Goal: Information Seeking & Learning: Learn about a topic

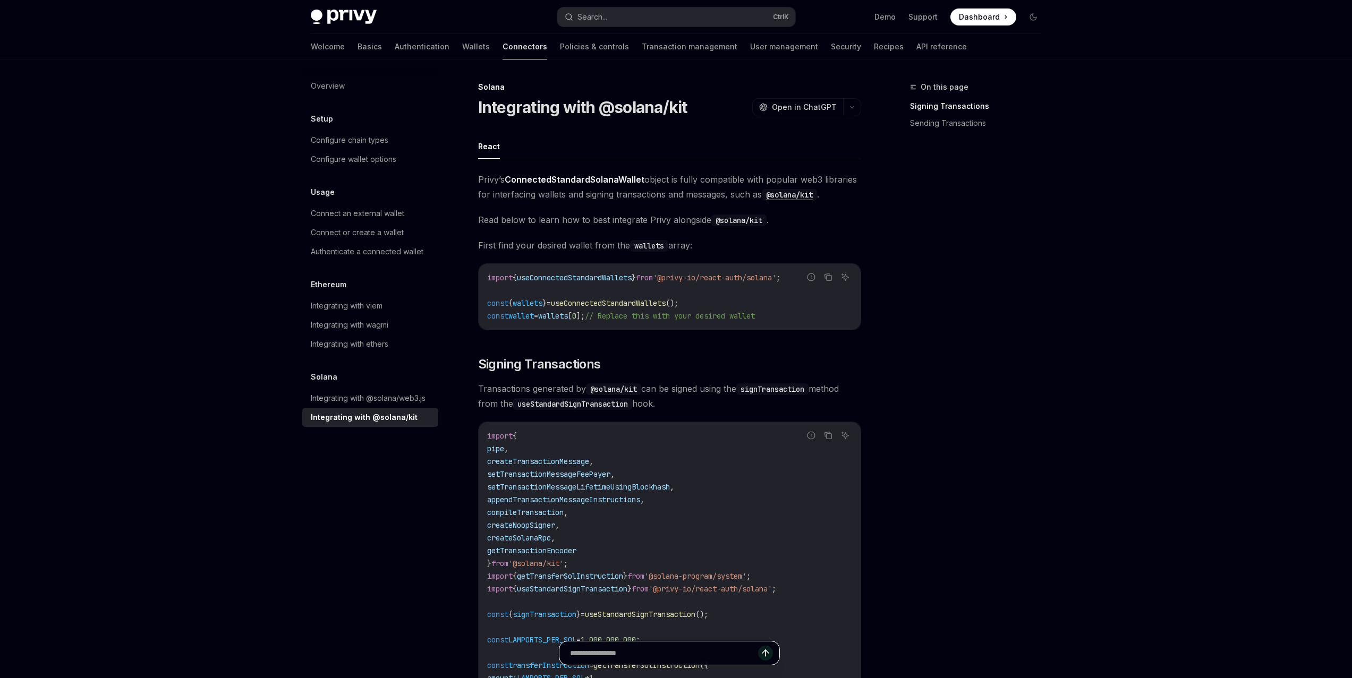
click at [635, 657] on input "text" at bounding box center [664, 653] width 188 height 23
type input "**********"
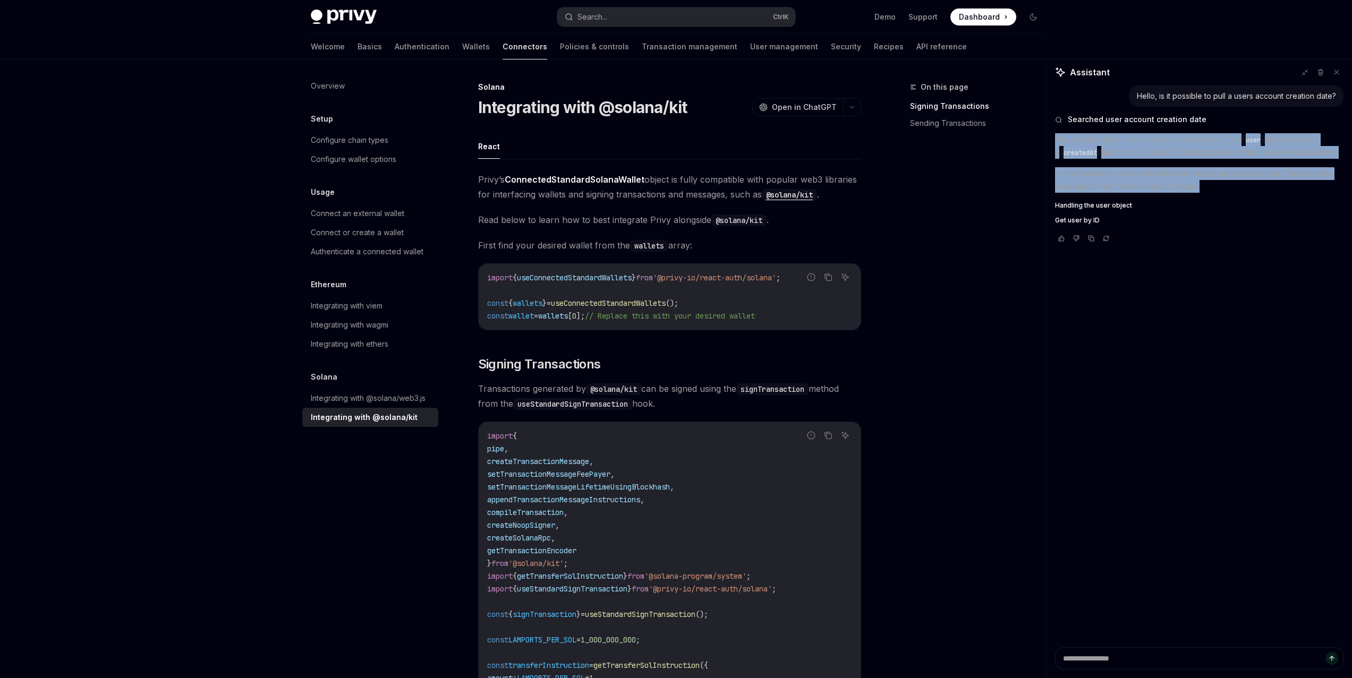
drag, startPoint x: 1055, startPoint y: 140, endPoint x: 1201, endPoint y: 187, distance: 153.5
click at [1201, 187] on div "Yes, you can get a user's account creation date. The user object contains a cre…" at bounding box center [1199, 178] width 288 height 91
copy div "Yes, you can get a user's account creation date. The user object contains a cre…"
click at [1102, 204] on span "Handling the user object" at bounding box center [1093, 205] width 77 height 8
type textarea "*"
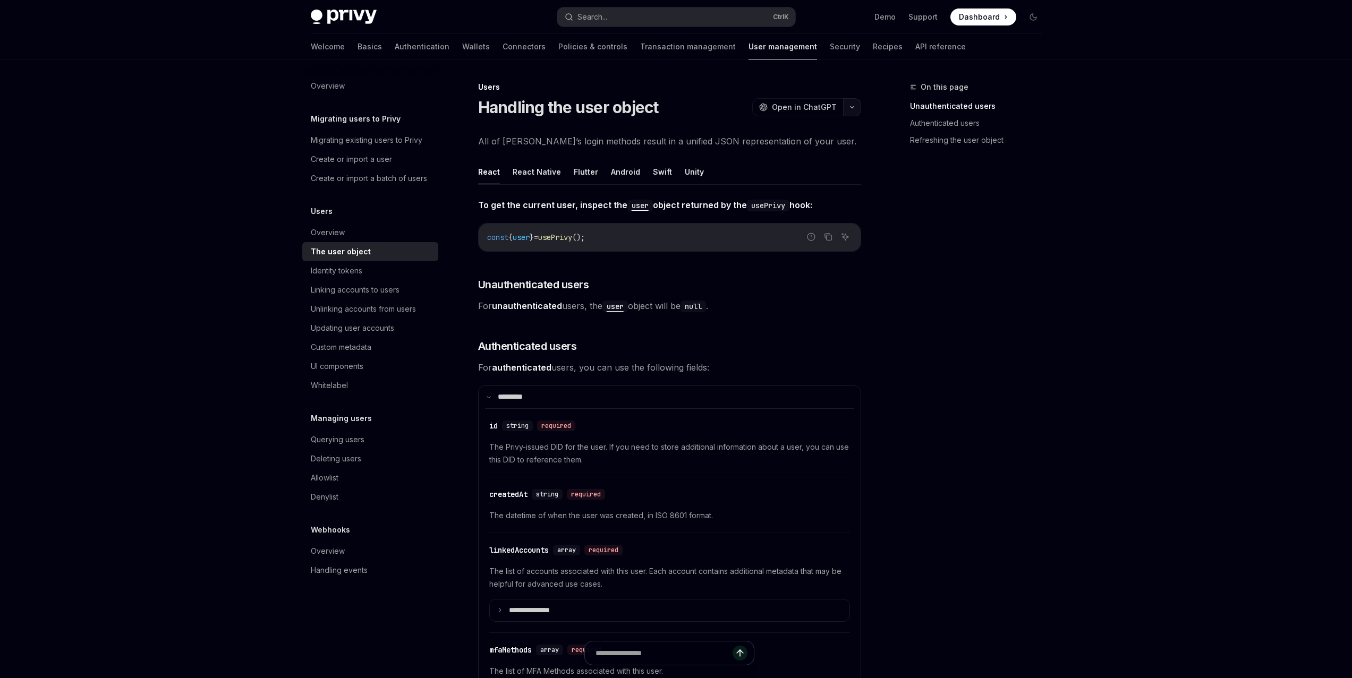
click at [851, 105] on icon "button" at bounding box center [851, 107] width 13 height 4
click at [784, 177] on div "Copy page" at bounding box center [801, 180] width 104 height 11
